Goal: Information Seeking & Learning: Find specific page/section

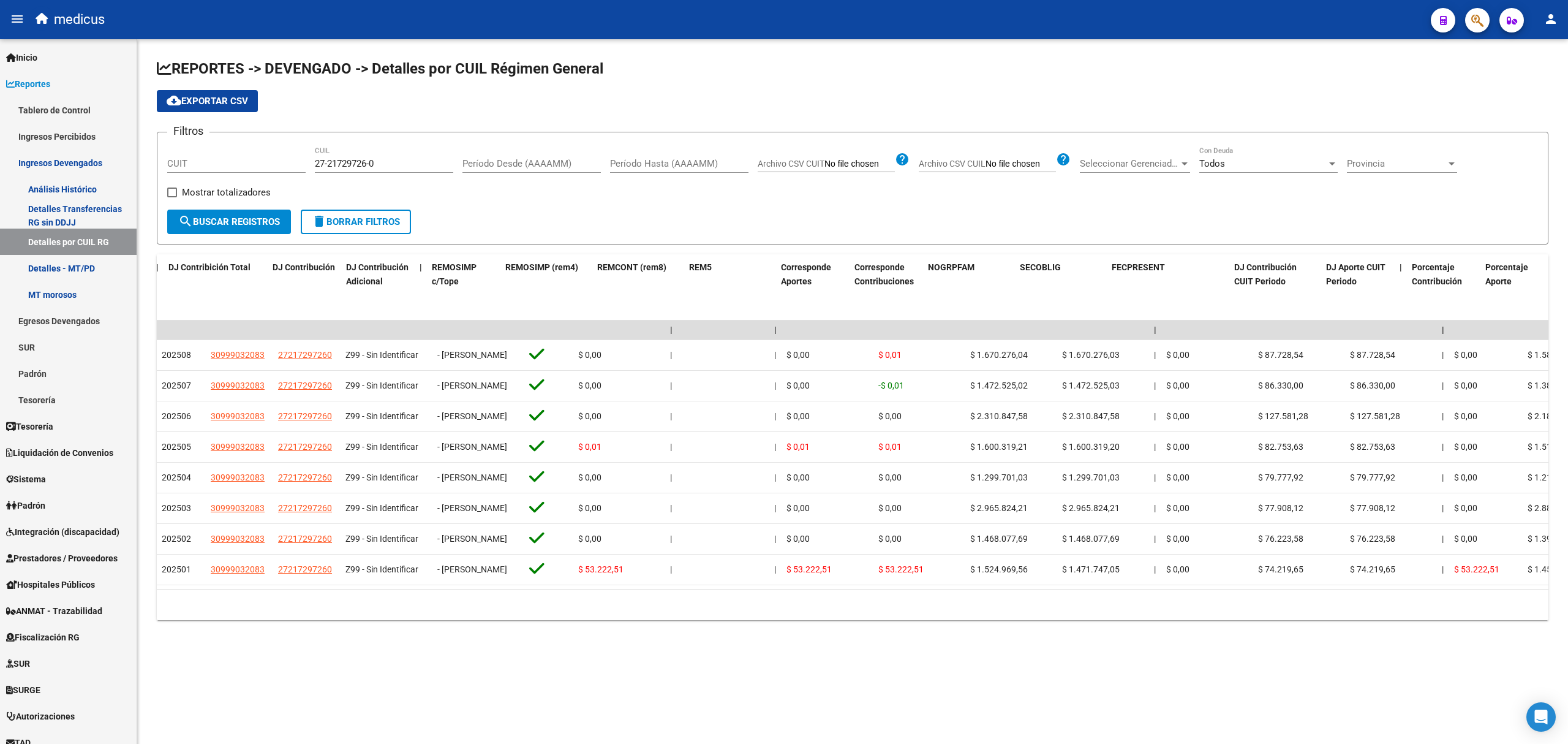
scroll to position [0, 2321]
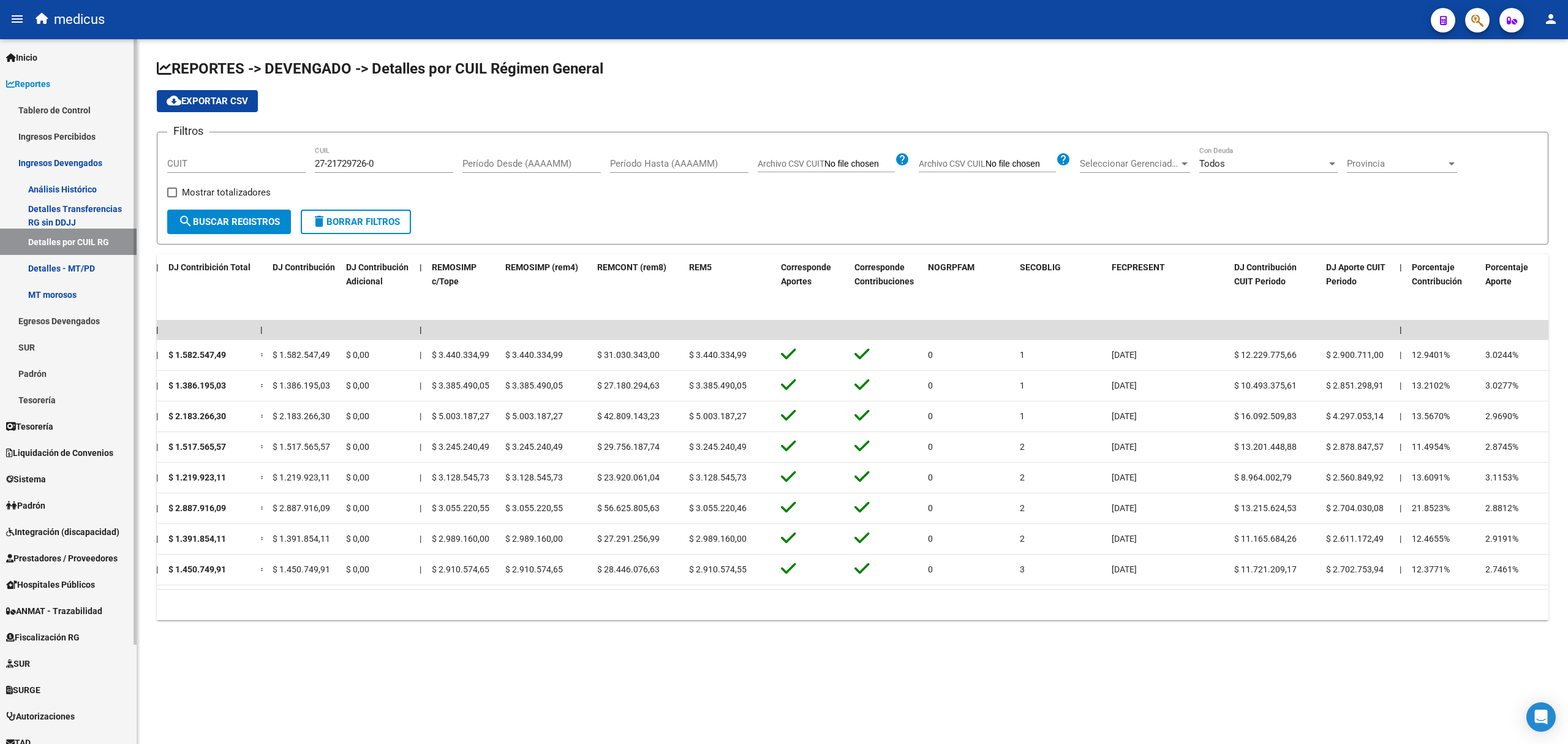
click at [66, 108] on link "Tablero de Control" at bounding box center [68, 110] width 136 height 26
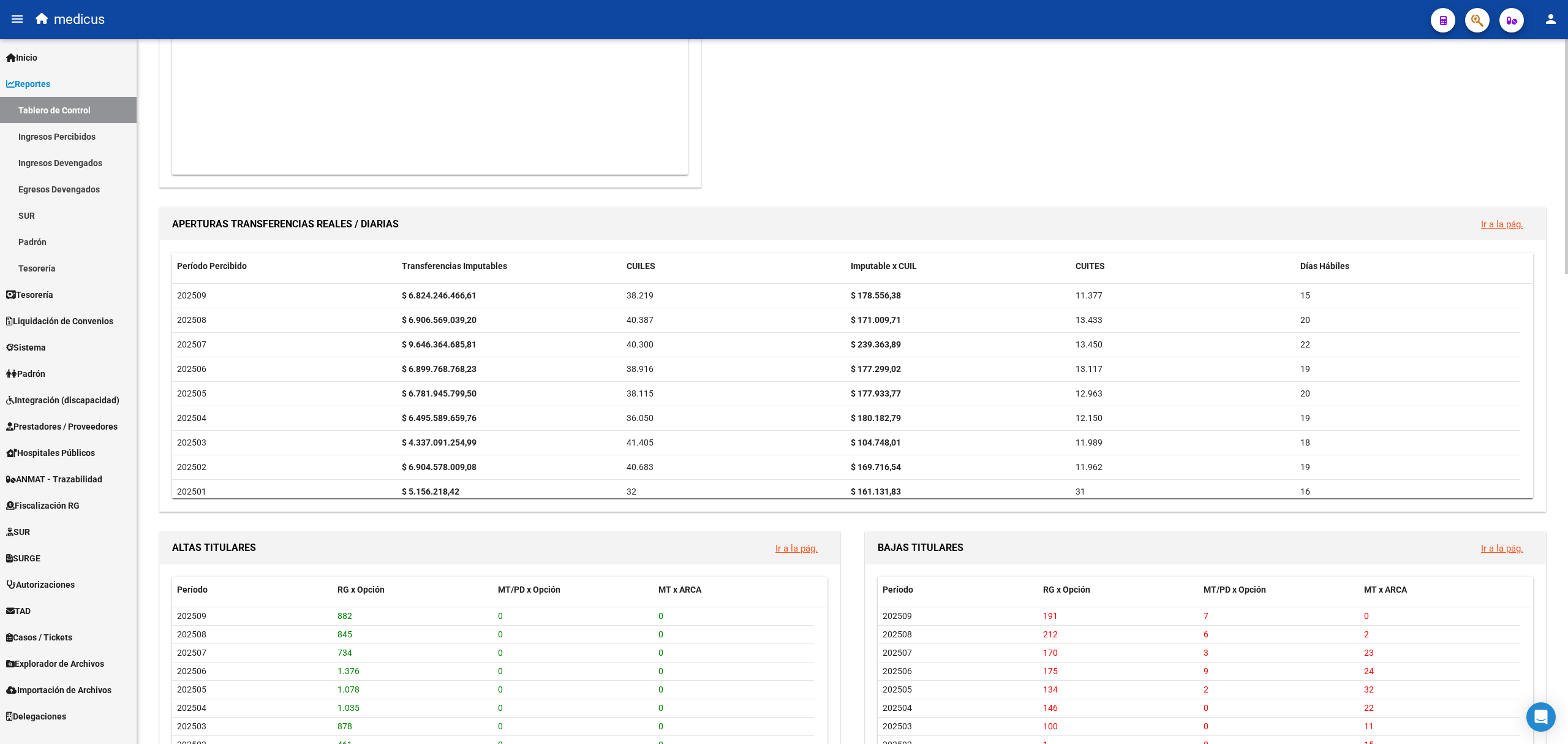
scroll to position [894, 0]
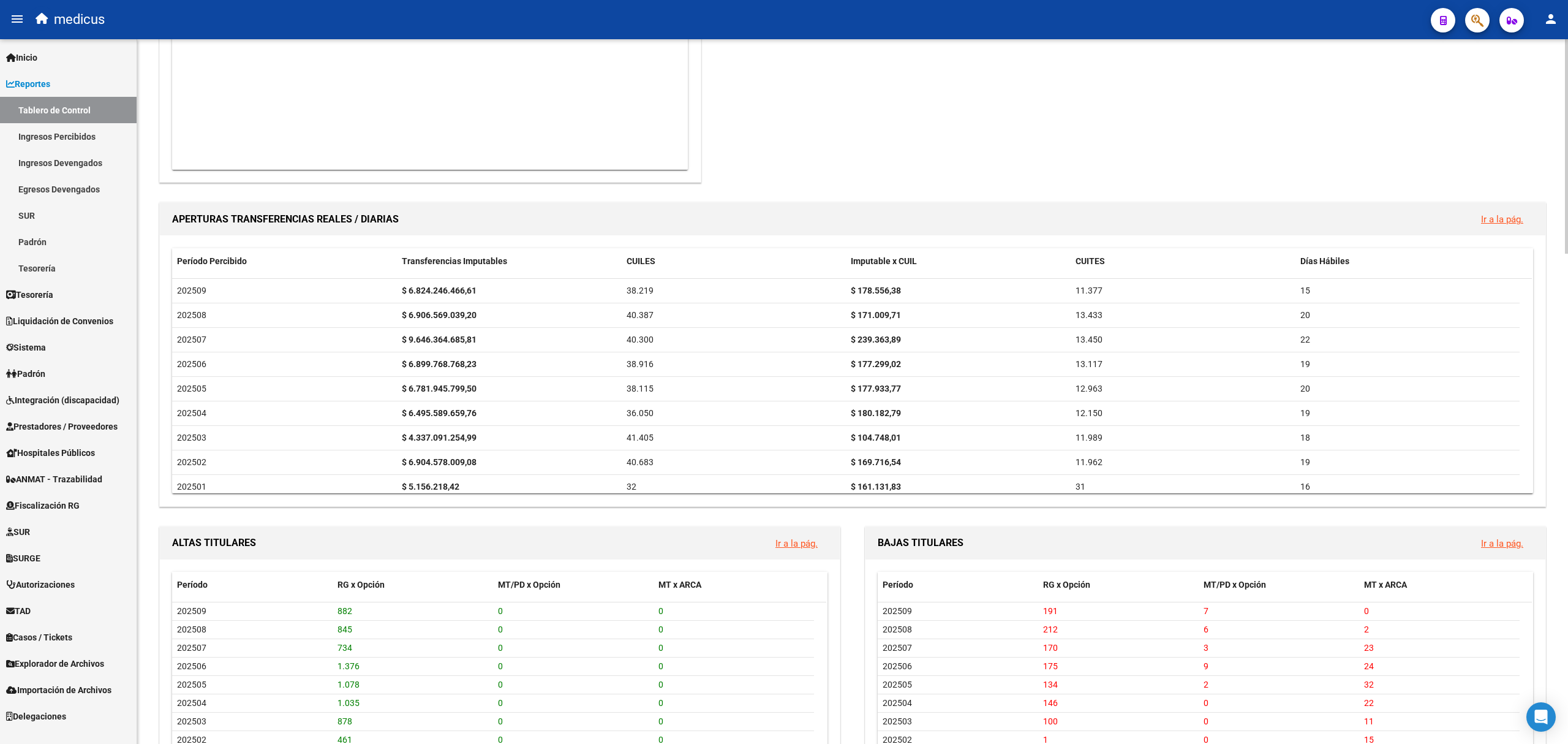
click at [1564, 543] on div "REPORTES -> Tablero de Control (alt+t) Ventanilla ARCA NUEVOS APORTANTES Ir a l…" at bounding box center [854, 316] width 1434 height 2316
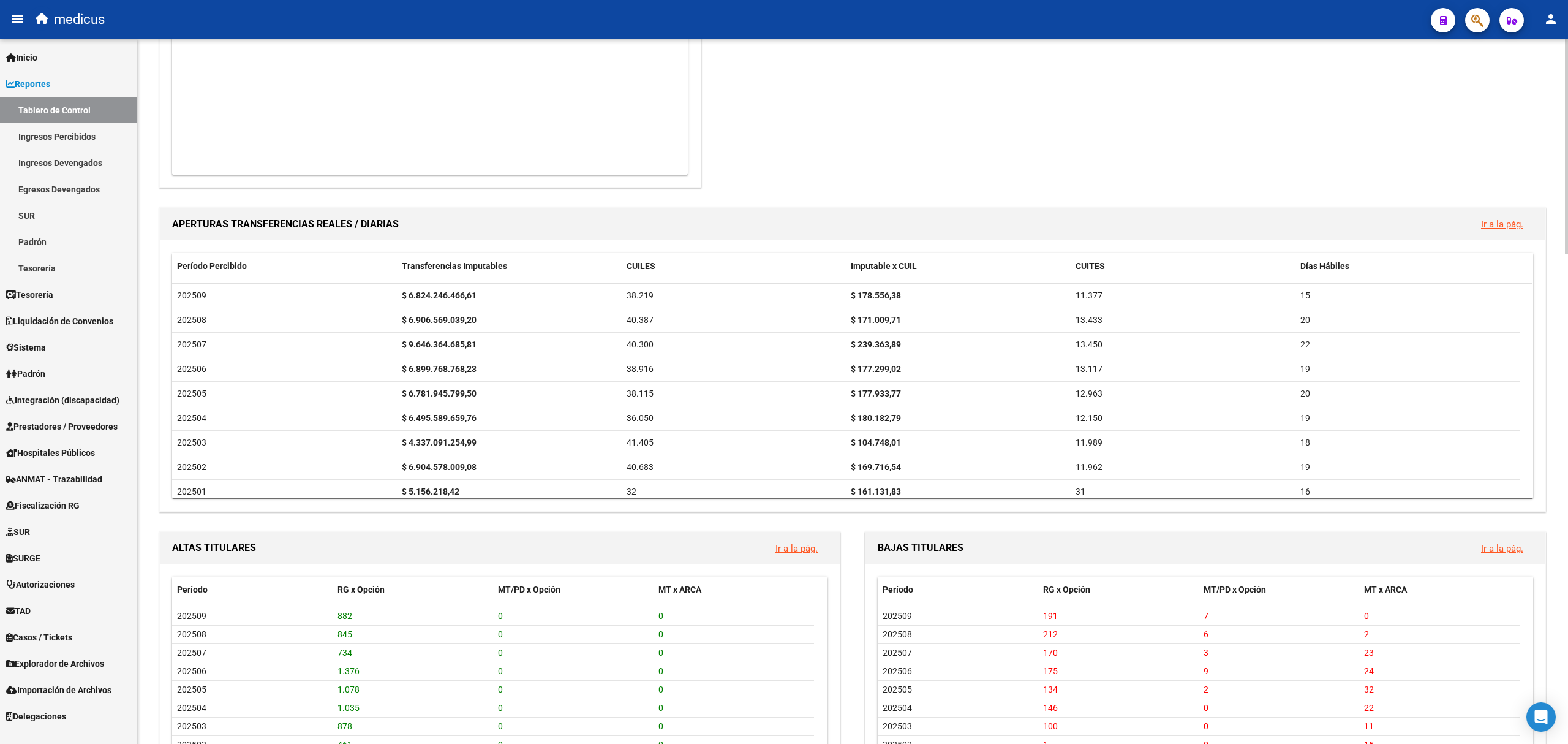
click at [1489, 226] on link "Ir a la pág." at bounding box center [1502, 224] width 42 height 11
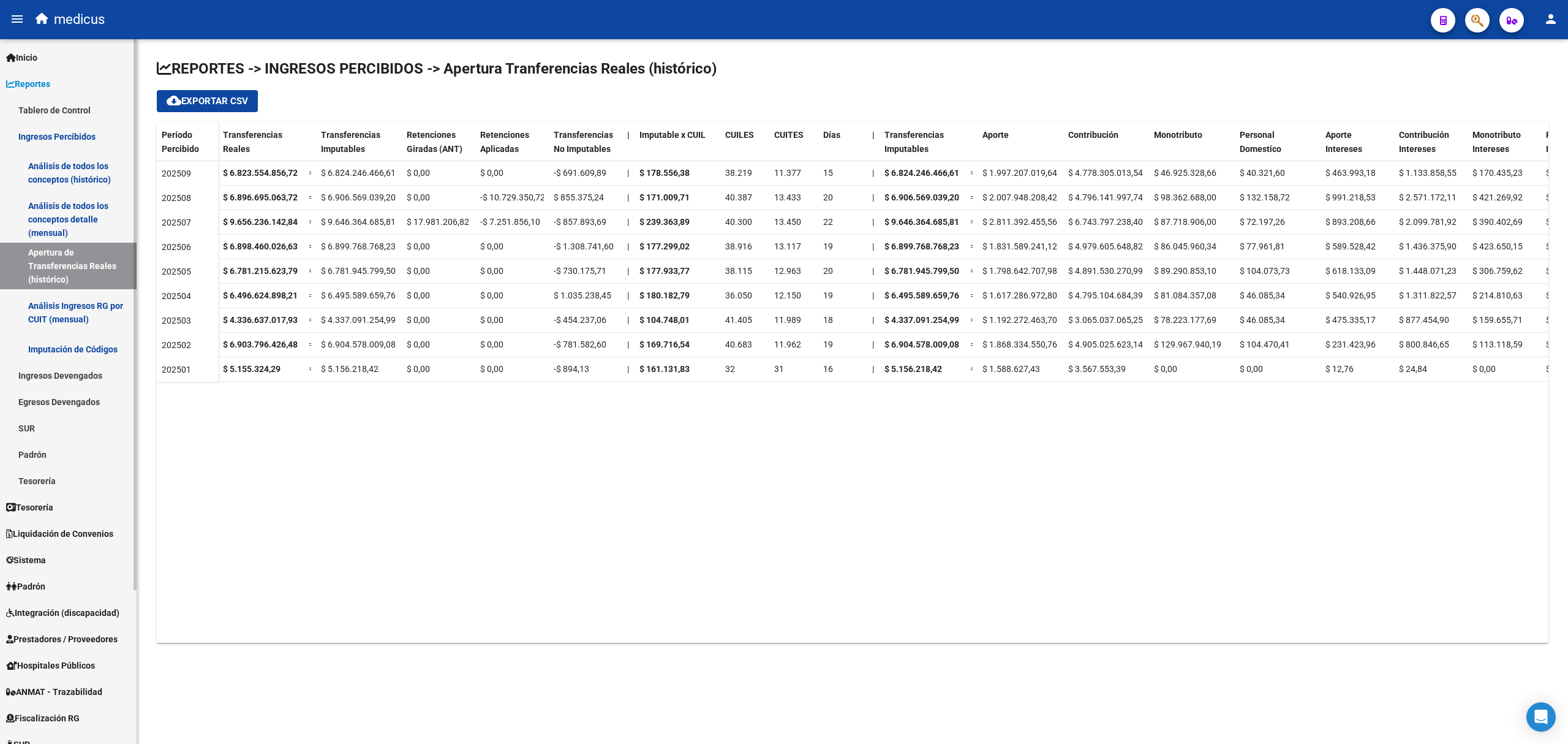
click at [87, 309] on link "Análisis Ingresos RG por CUIT (mensual)" at bounding box center [68, 312] width 136 height 47
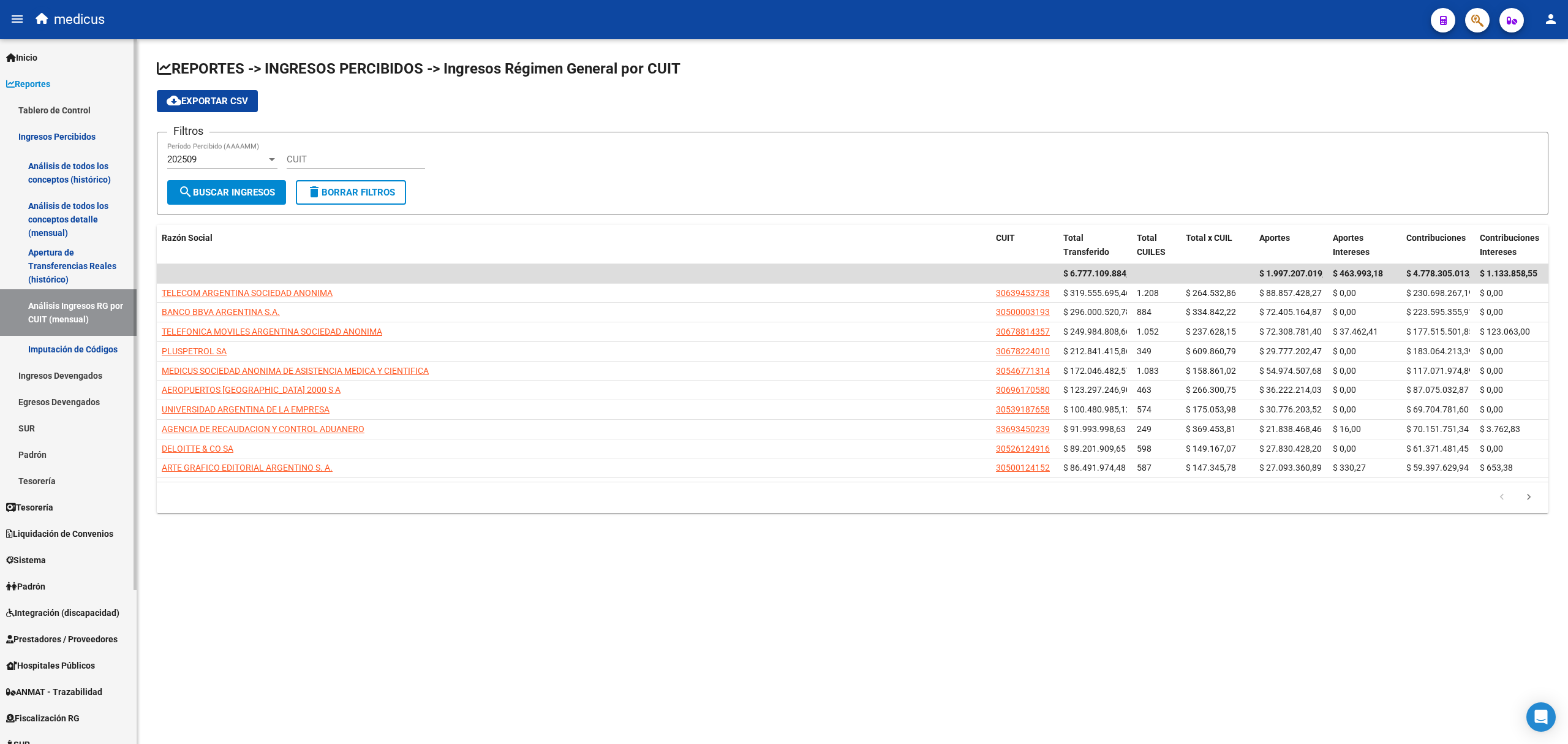
click at [47, 222] on link "Análisis de todos los conceptos detalle (mensual)" at bounding box center [68, 219] width 136 height 47
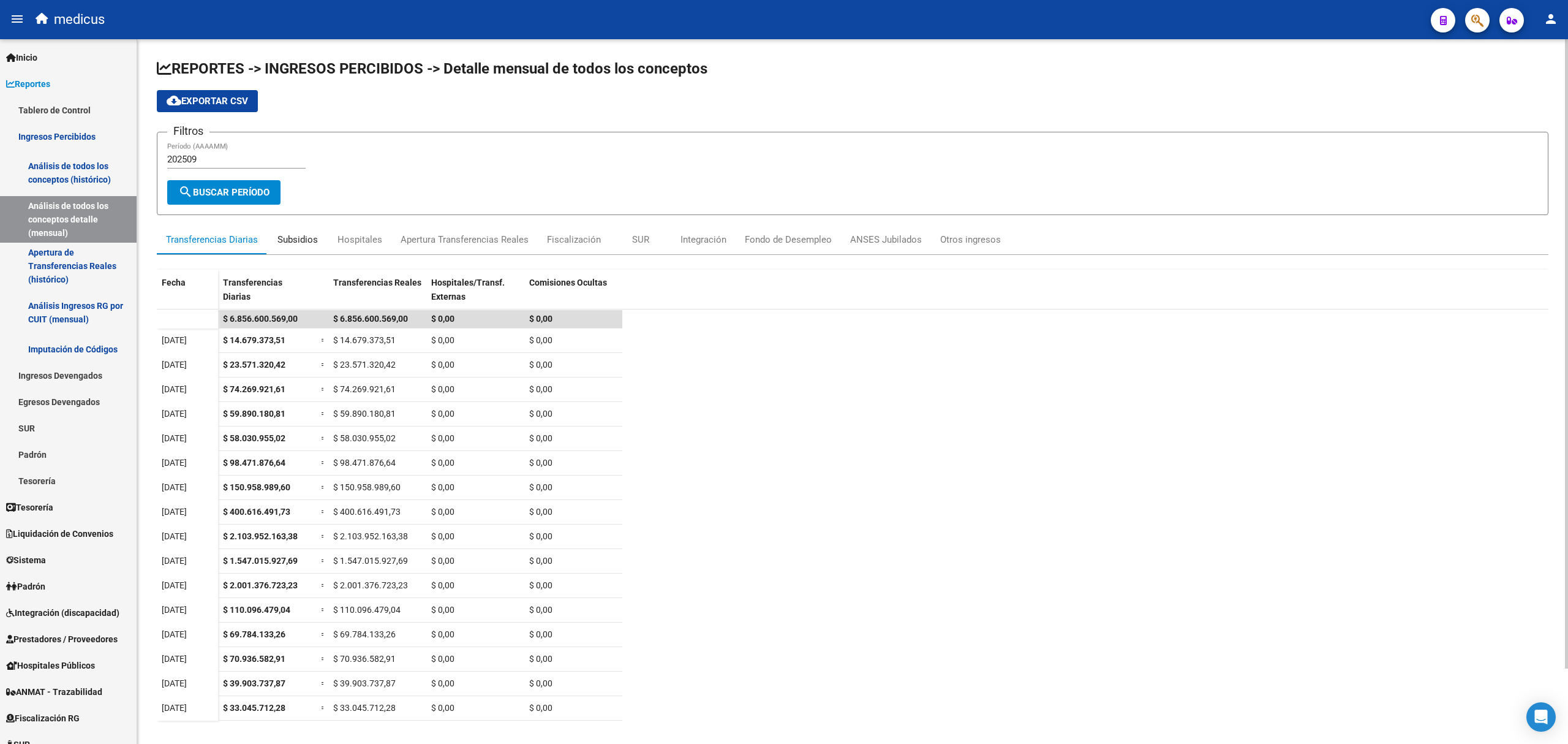
click at [310, 237] on div "Subsidios" at bounding box center [298, 239] width 40 height 13
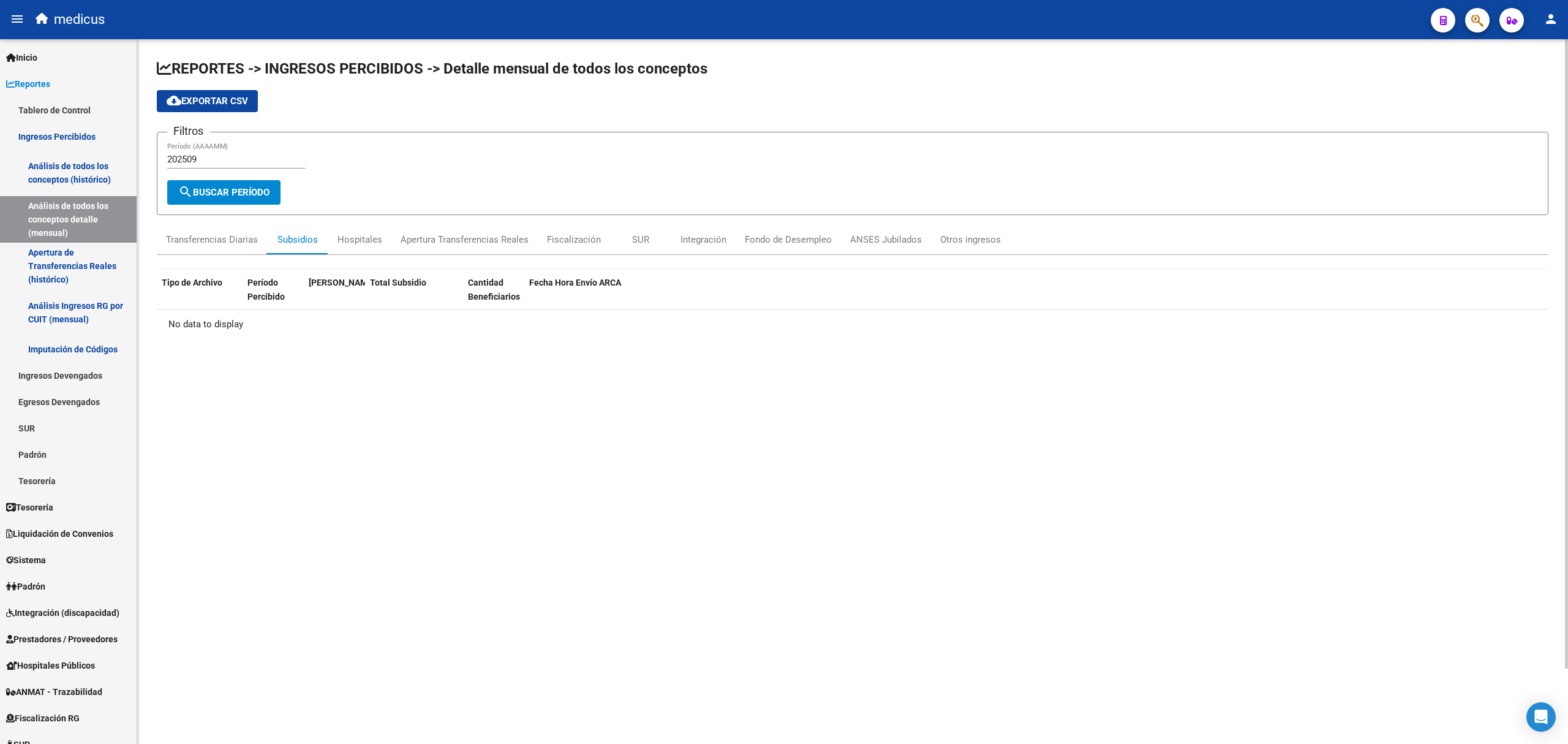
click at [219, 157] on input "202509" at bounding box center [236, 159] width 139 height 11
type input "202508"
click at [236, 195] on span "search Buscar Período" at bounding box center [224, 193] width 91 height 11
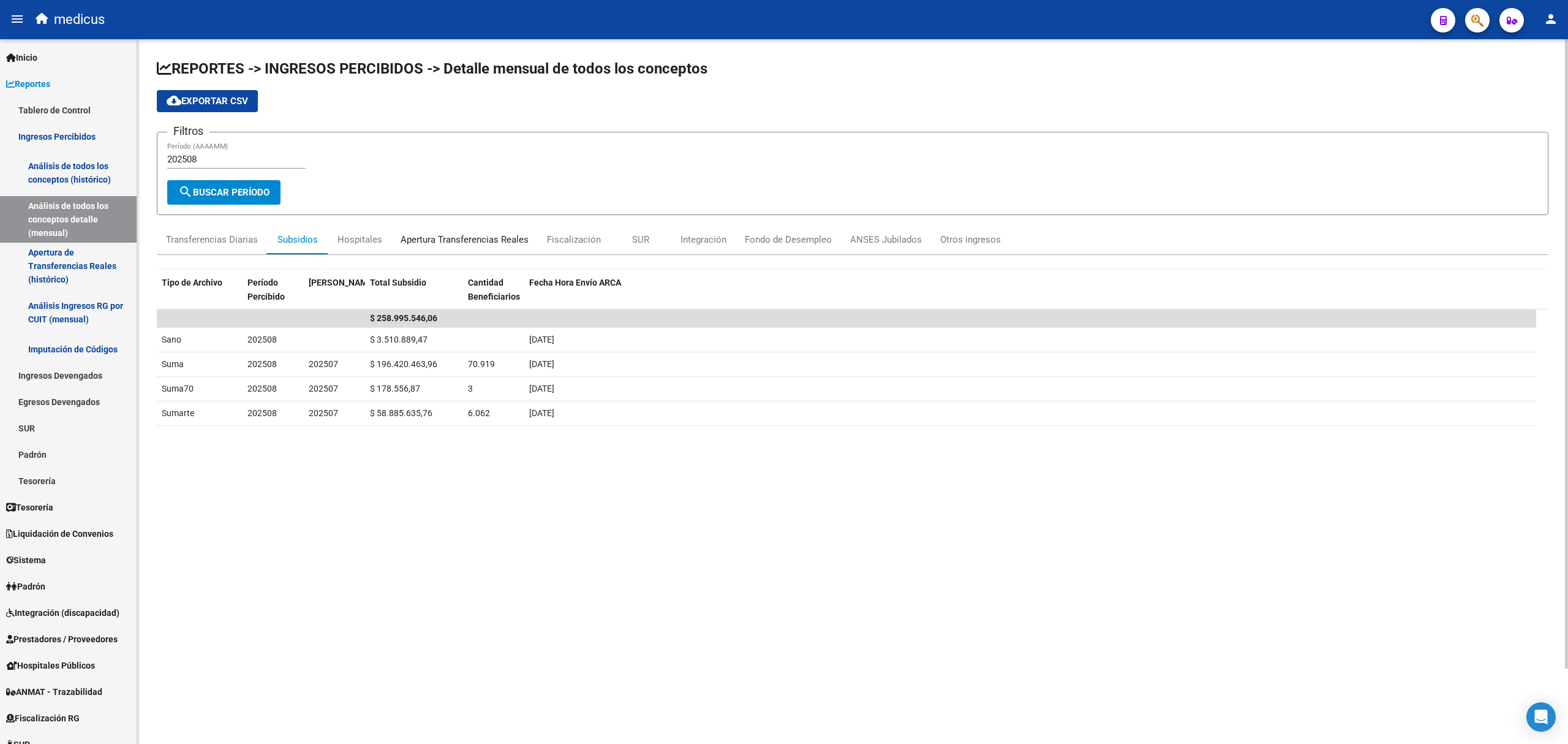
click at [486, 236] on div "Apertura Transferencias Reales" at bounding box center [465, 239] width 128 height 13
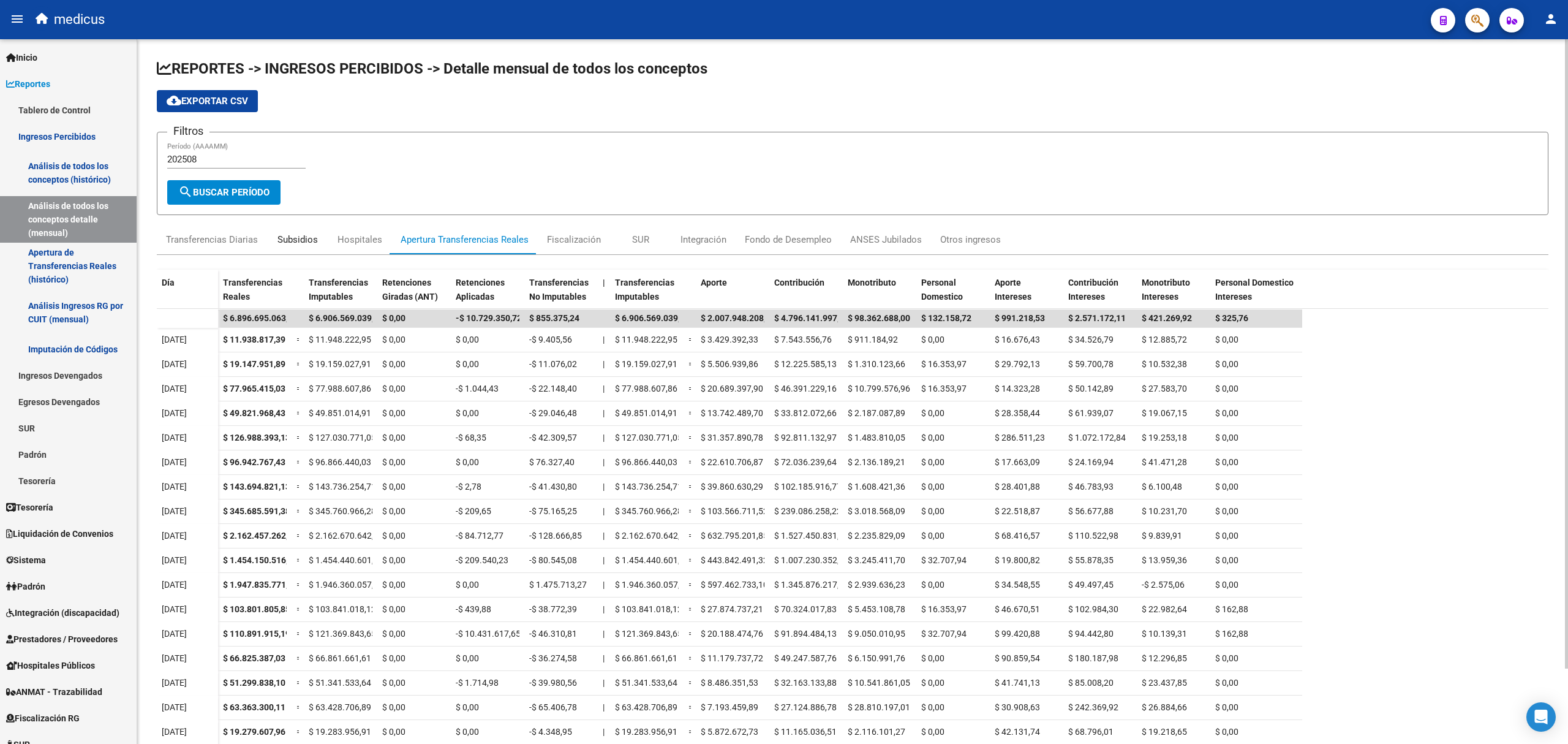
click at [292, 243] on div "Subsidios" at bounding box center [298, 239] width 40 height 13
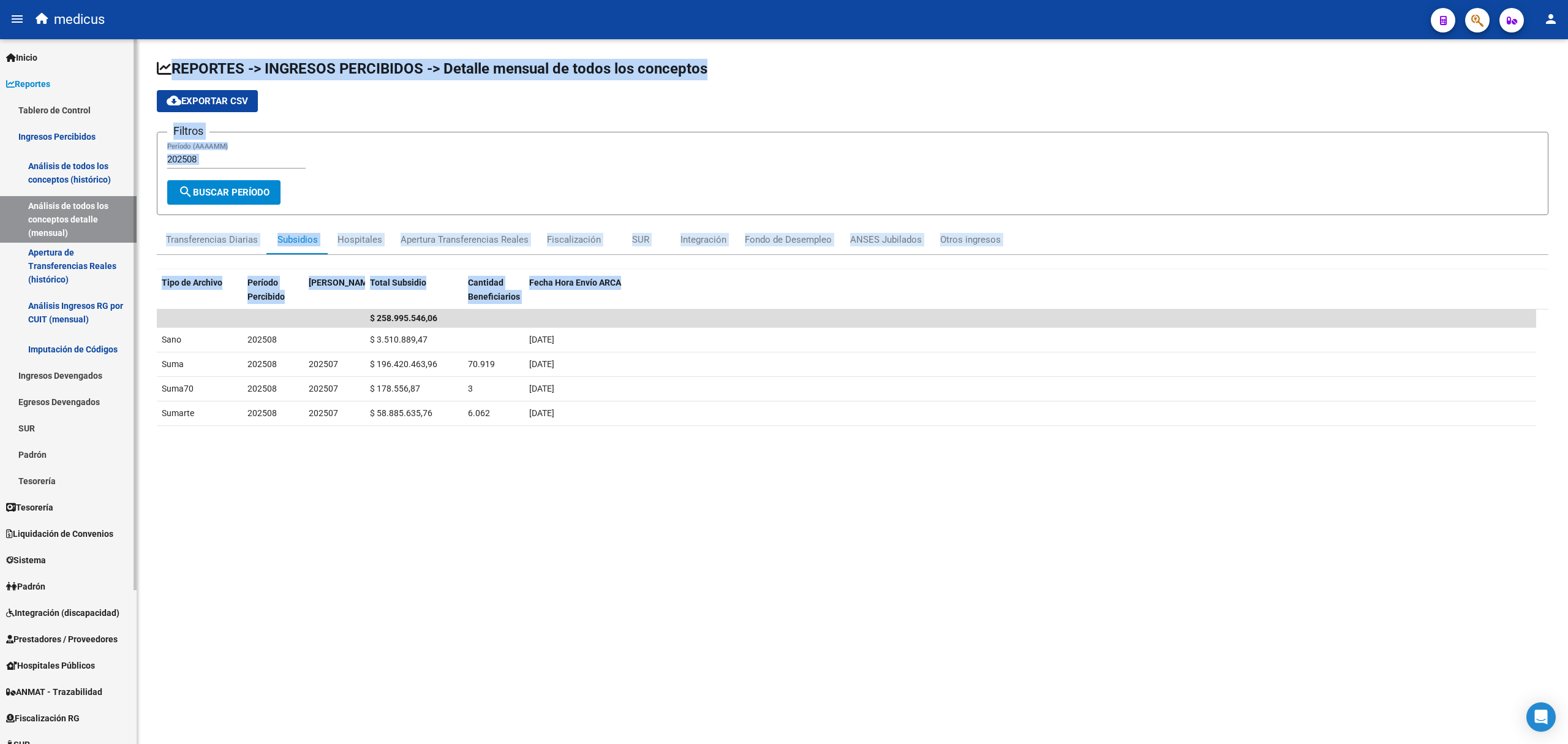
drag, startPoint x: 137, startPoint y: 576, endPoint x: 134, endPoint y: 622, distance: 46.1
click at [134, 622] on mat-sidenav-container "Firma Express Inicio Calendario SSS Instructivos Contacto OS Reportes Tablero d…" at bounding box center [784, 392] width 1568 height 705
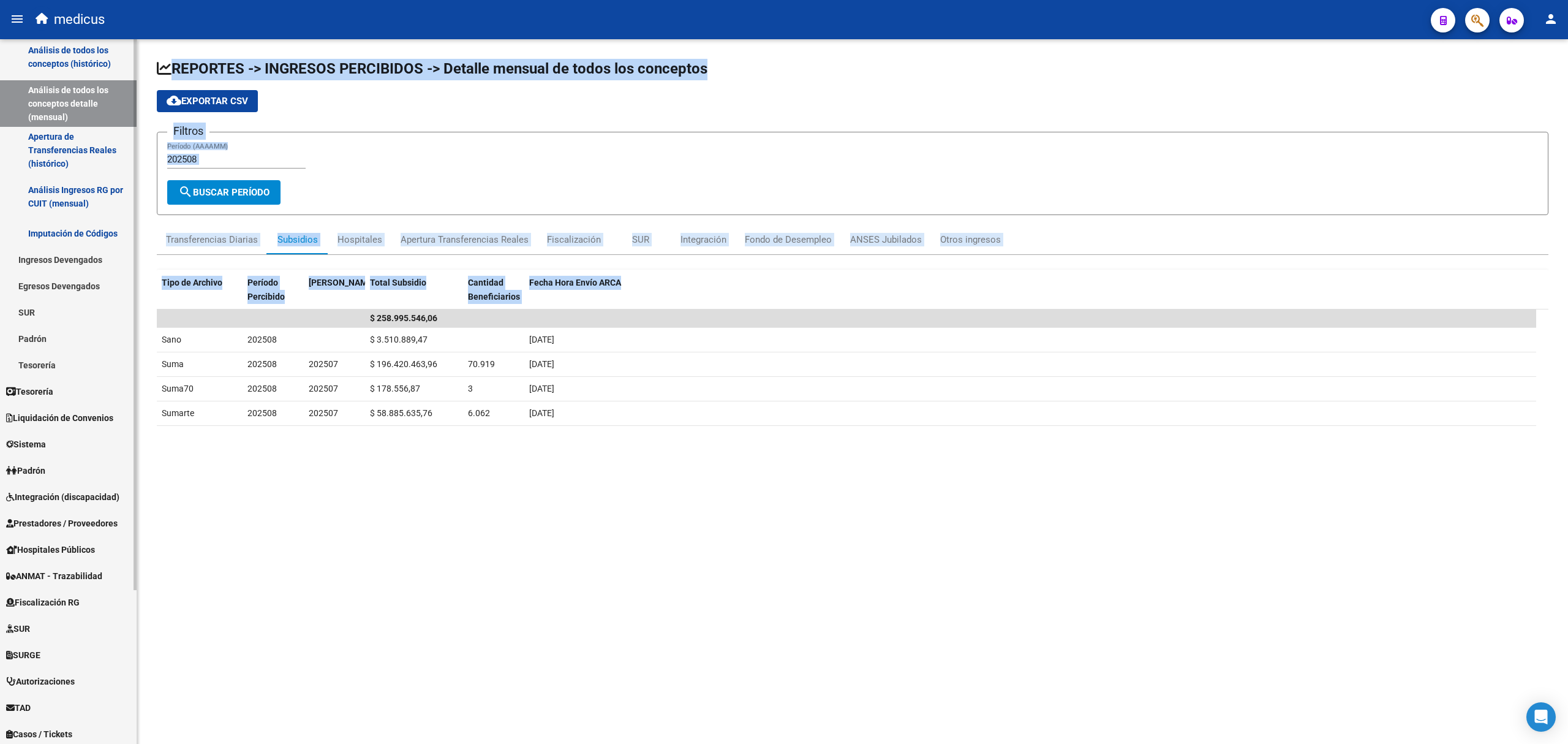
click at [131, 672] on div "Firma Express Inicio Calendario SSS Instructivos Contacto OS Reportes Tablero d…" at bounding box center [69, 375] width 140 height 903
